Goal: Navigation & Orientation: Find specific page/section

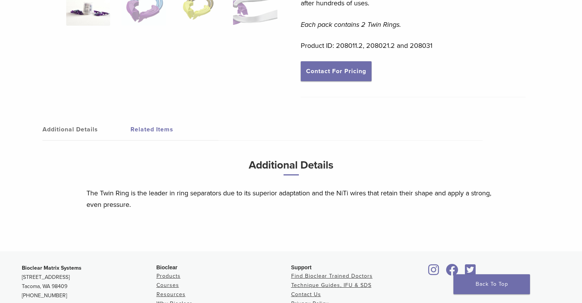
scroll to position [260, 0]
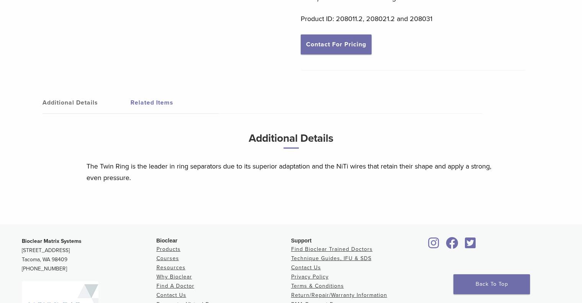
click at [161, 101] on link "Related Items" at bounding box center [174, 102] width 88 height 21
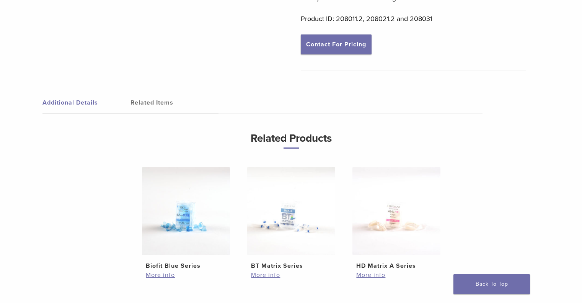
scroll to position [0, 0]
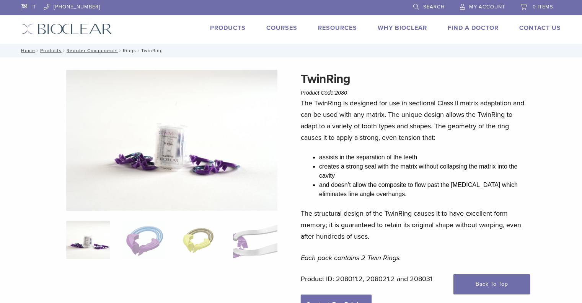
click at [123, 50] on link "Rings" at bounding box center [129, 50] width 13 height 5
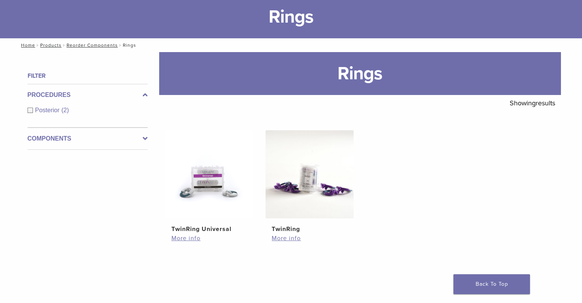
scroll to position [78, 0]
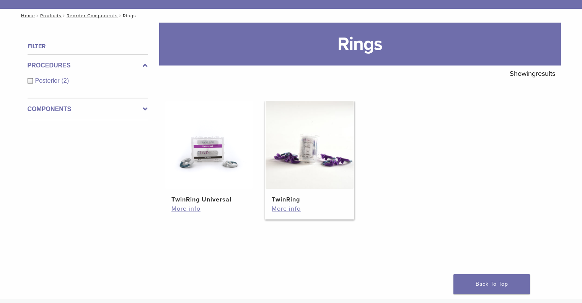
click at [293, 199] on h2 "TwinRing" at bounding box center [310, 199] width 76 height 9
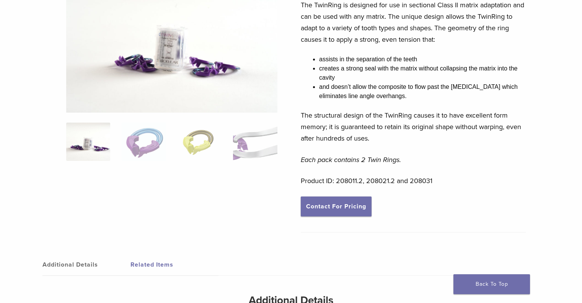
scroll to position [98, 0]
